Goal: Entertainment & Leisure: Consume media (video, audio)

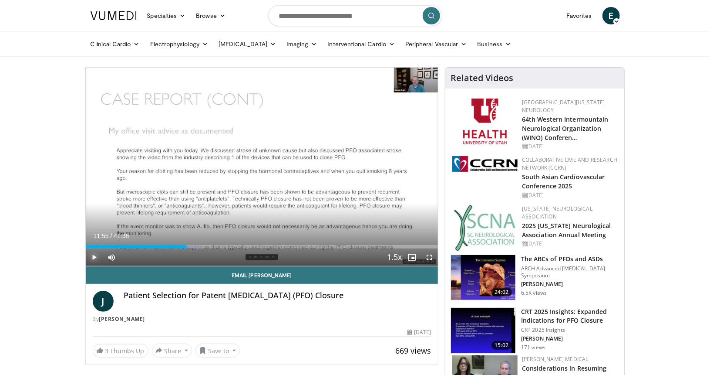
click at [98, 260] on span "Video Player" at bounding box center [94, 256] width 17 height 17
click at [97, 259] on span "Video Player" at bounding box center [94, 256] width 17 height 17
click at [98, 259] on span "Video Player" at bounding box center [94, 256] width 17 height 17
click at [98, 256] on span "Video Player" at bounding box center [94, 256] width 17 height 17
click at [93, 258] on span "Video Player" at bounding box center [94, 256] width 17 height 17
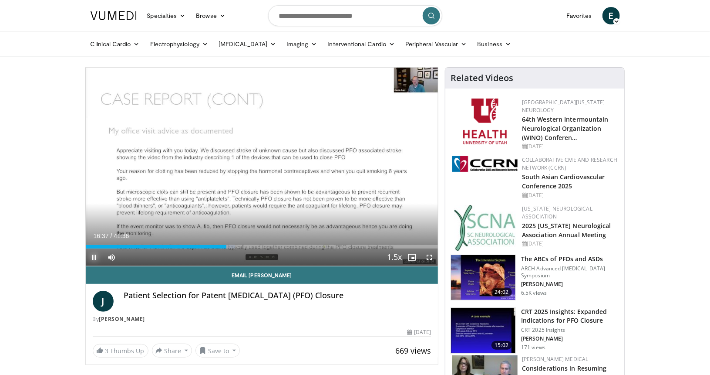
click at [95, 260] on span "Video Player" at bounding box center [94, 256] width 17 height 17
click at [221, 244] on div "Loaded : 42.47% 16:38 16:00" at bounding box center [262, 244] width 353 height 8
click at [90, 257] on span "Video Player" at bounding box center [94, 256] width 17 height 17
click at [92, 256] on video-js "**********" at bounding box center [262, 167] width 353 height 199
click at [93, 258] on span "Video Player" at bounding box center [94, 256] width 17 height 17
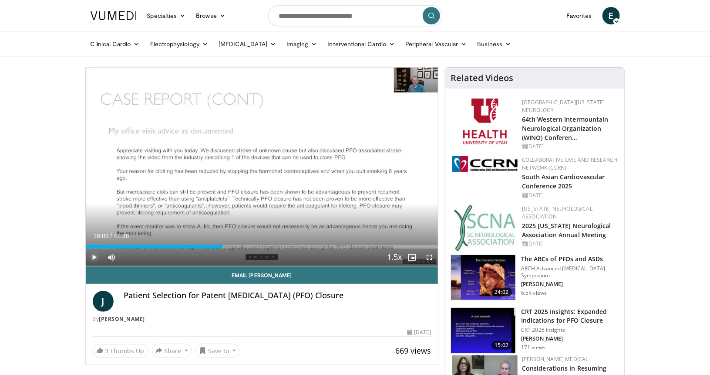
click at [91, 260] on span "Video Player" at bounding box center [94, 256] width 17 height 17
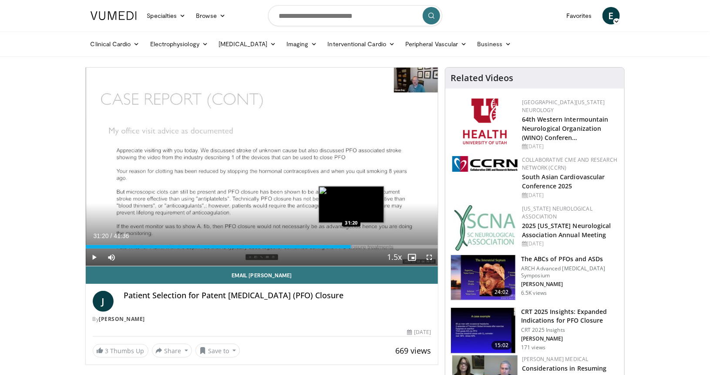
click at [351, 243] on div "Loaded : 76.30% 31:20 31:20" at bounding box center [262, 244] width 353 height 8
click at [365, 247] on div "Loaded : 77.10% 32:52 32:52" at bounding box center [262, 246] width 353 height 3
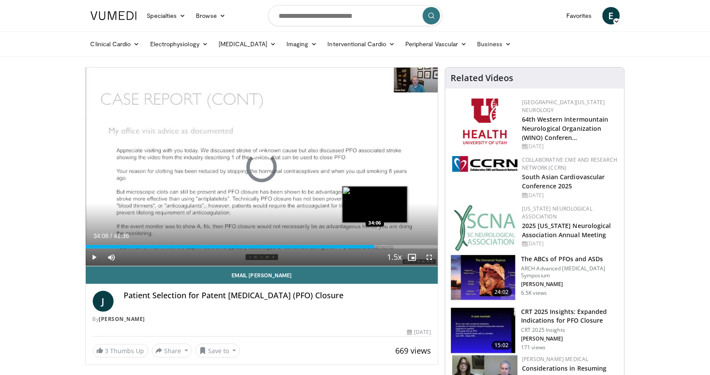
click at [375, 247] on div "Loaded : 81.73% 34:06 34:06" at bounding box center [262, 246] width 353 height 3
click at [382, 244] on video-js "**********" at bounding box center [262, 167] width 353 height 199
click at [383, 246] on div "Progress Bar" at bounding box center [379, 246] width 11 height 3
click at [388, 246] on div "Progress Bar" at bounding box center [387, 246] width 8 height 3
click at [391, 245] on div "Progress Bar" at bounding box center [389, 246] width 13 height 3
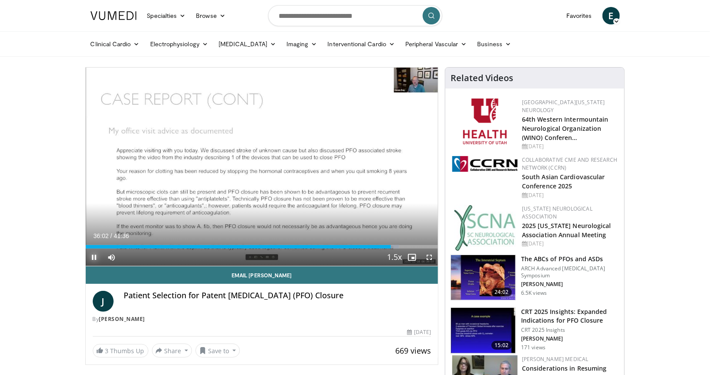
click at [94, 261] on span "Video Player" at bounding box center [94, 256] width 17 height 17
